Goal: Task Accomplishment & Management: Complete application form

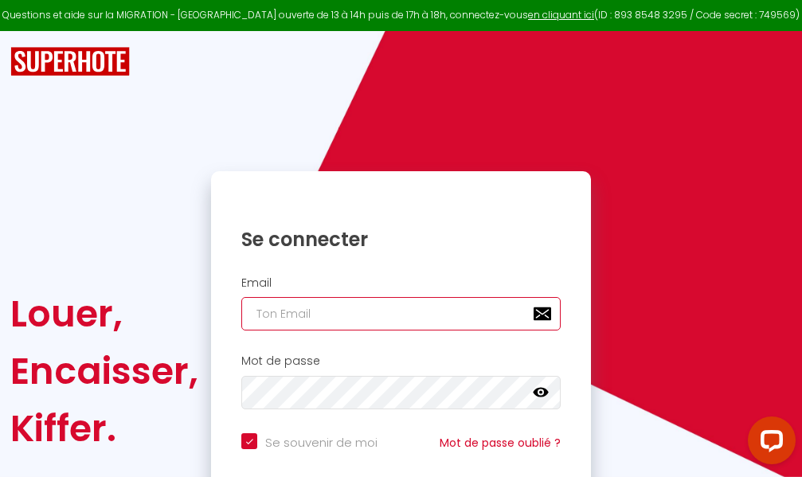
click at [345, 312] on input "email" at bounding box center [400, 313] width 319 height 33
type input "m"
checkbox input "true"
type input "ma"
checkbox input "true"
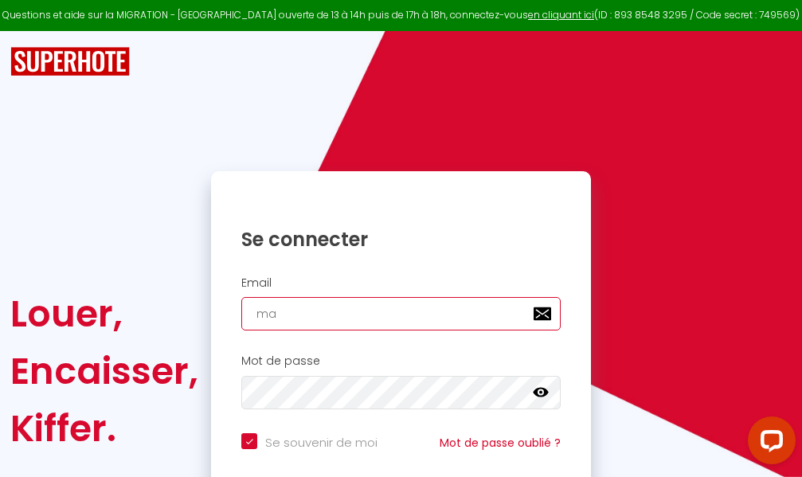
type input "mar"
checkbox input "true"
type input "marc"
checkbox input "true"
type input "marcd"
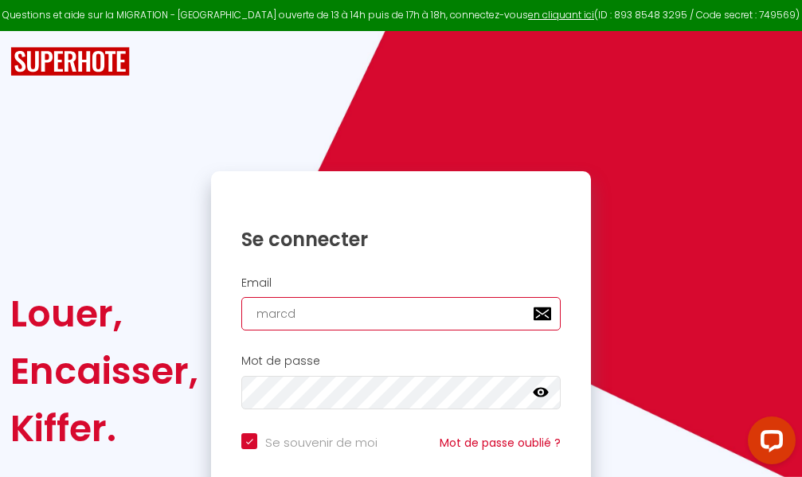
checkbox input "true"
type input "marcdp"
checkbox input "true"
type input "marcdpo"
checkbox input "true"
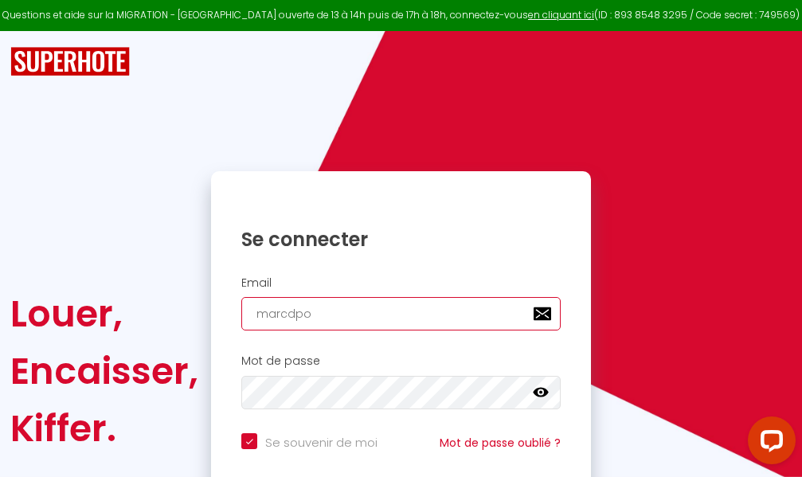
type input "marcdpoz"
checkbox input "true"
type input "marcdpoz."
checkbox input "true"
type input "marcdpoz.l"
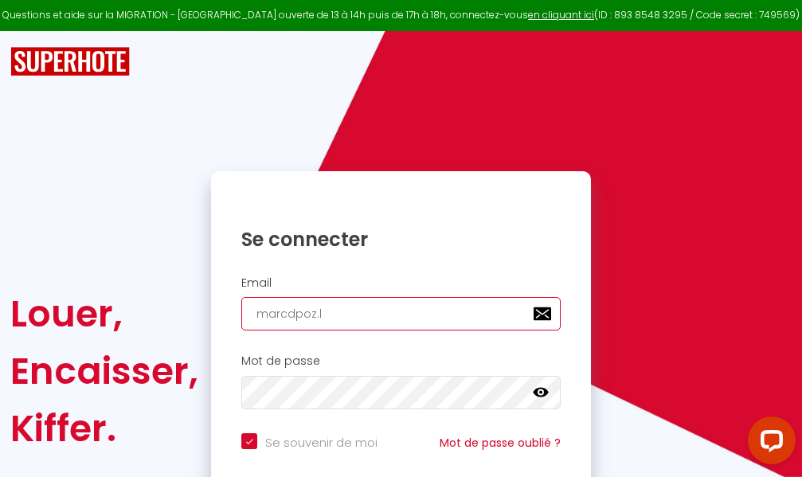
checkbox input "true"
type input "marcdpoz.lo"
checkbox input "true"
type input "marcdpoz.loc"
checkbox input "true"
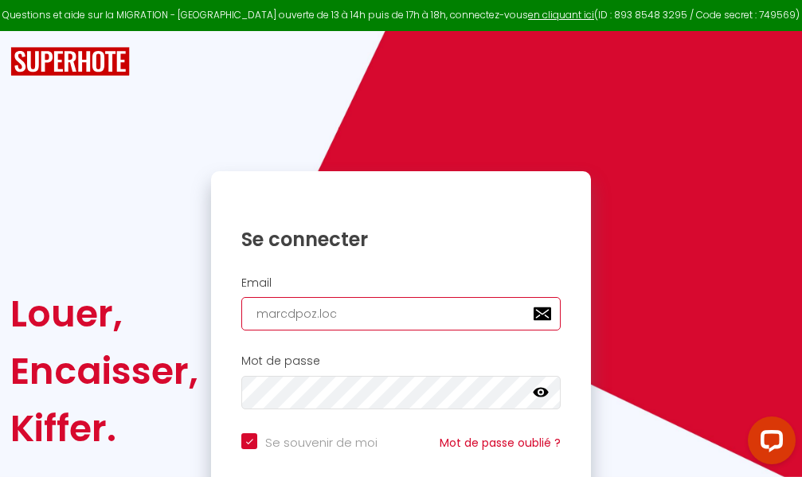
type input "marcdpoz.loca"
checkbox input "true"
type input "marcdpoz.locat"
checkbox input "true"
type input "marcdpoz.locati"
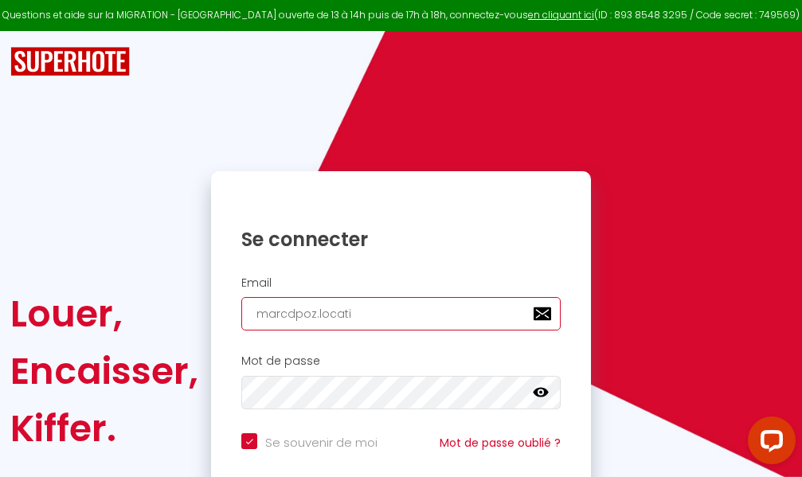
checkbox input "true"
type input "marcdpoz.locatio"
checkbox input "true"
type input "marcdpoz.location"
checkbox input "true"
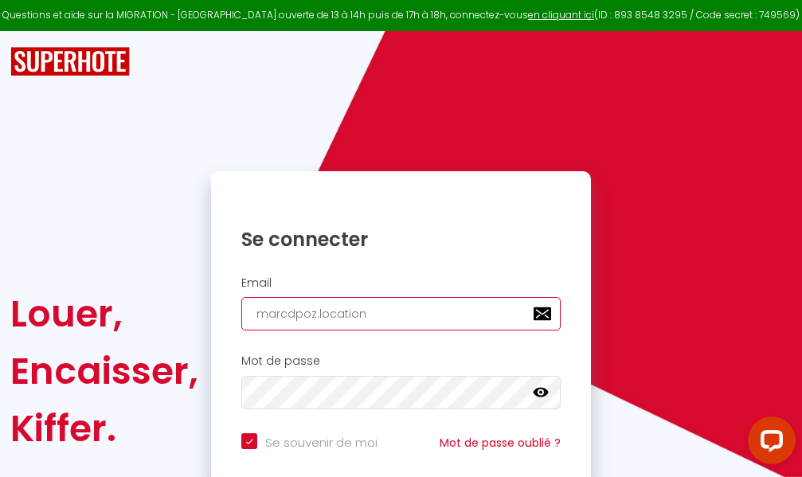
type input "marcdpoz.location@"
checkbox input "true"
type input "marcdpoz.location@g"
checkbox input "true"
type input "marcdpoz.location@gm"
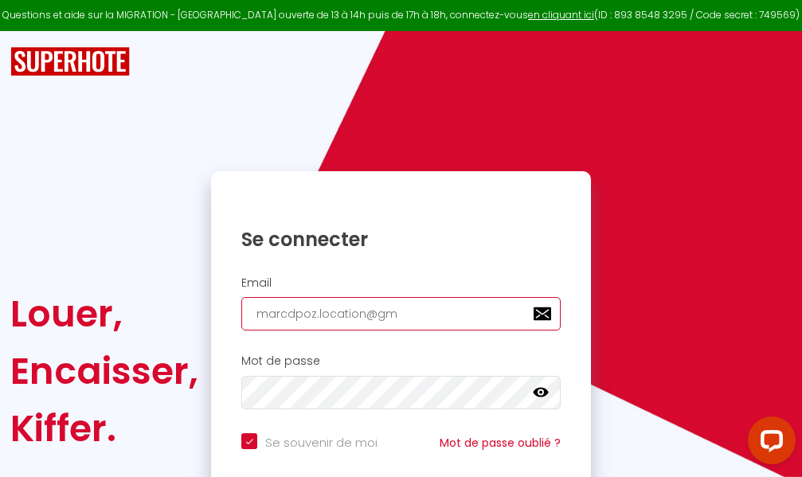
checkbox input "true"
type input "marcdpoz.location@gma"
checkbox input "true"
type input "marcdpoz.location@gmai"
checkbox input "true"
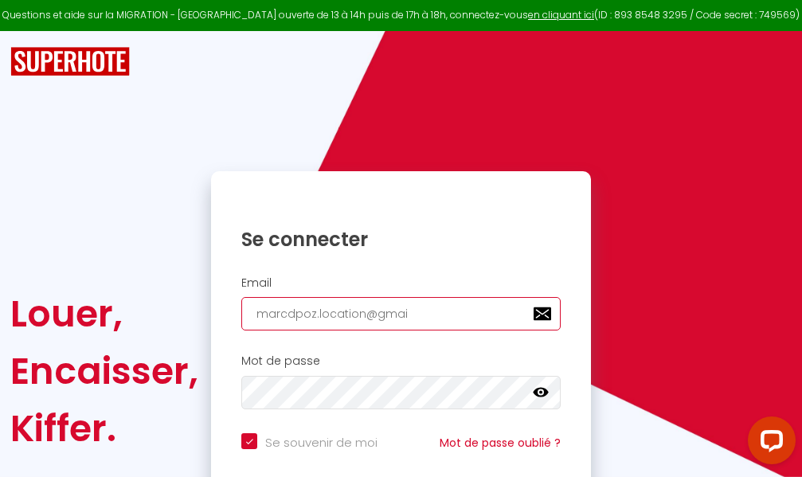
type input "[EMAIL_ADDRESS]"
checkbox input "true"
type input "[EMAIL_ADDRESS]."
checkbox input "true"
type input "marcdpoz.location@gmail.c"
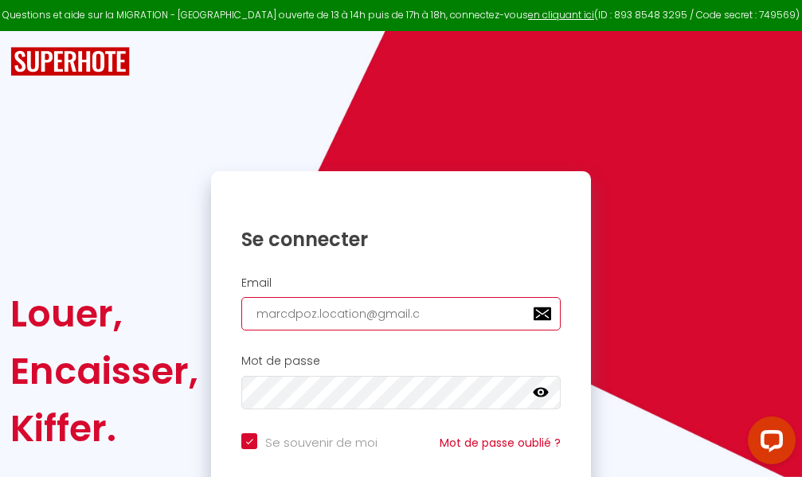
checkbox input "true"
type input "[EMAIL_ADDRESS][DOMAIN_NAME]"
checkbox input "true"
type input "[EMAIL_ADDRESS][DOMAIN_NAME]"
checkbox input "true"
